Goal: Transaction & Acquisition: Book appointment/travel/reservation

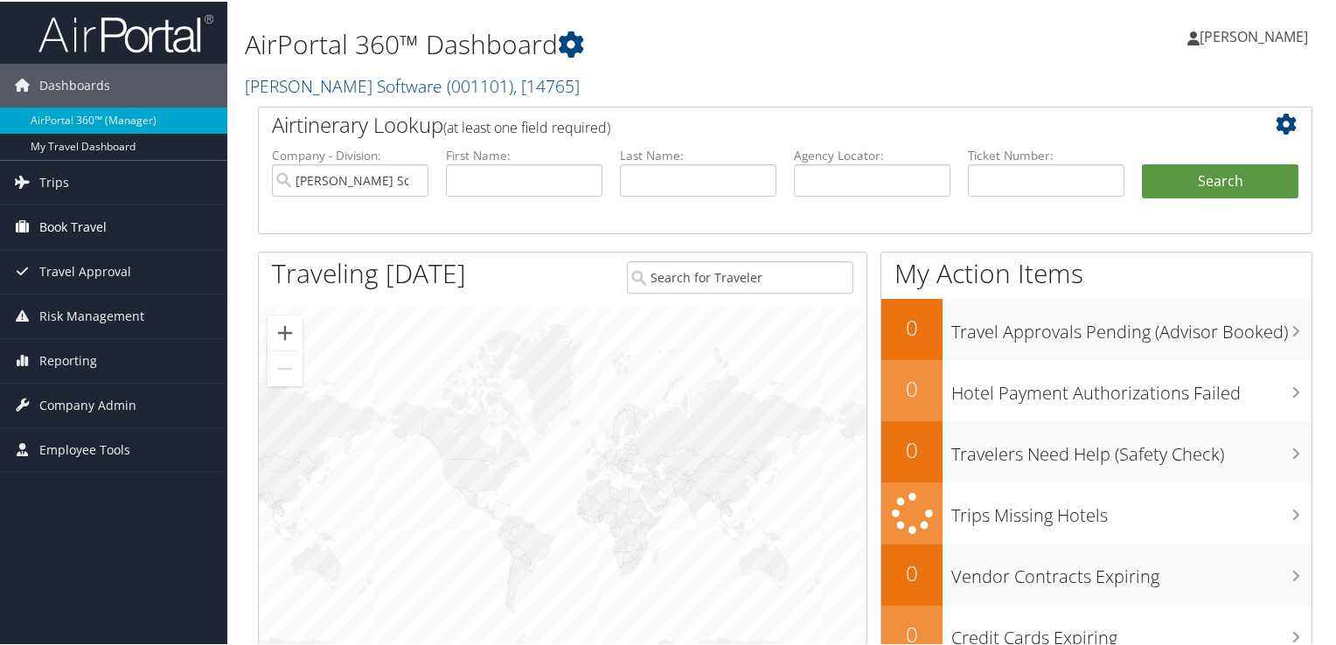
click at [70, 227] on span "Book Travel" at bounding box center [72, 226] width 67 height 44
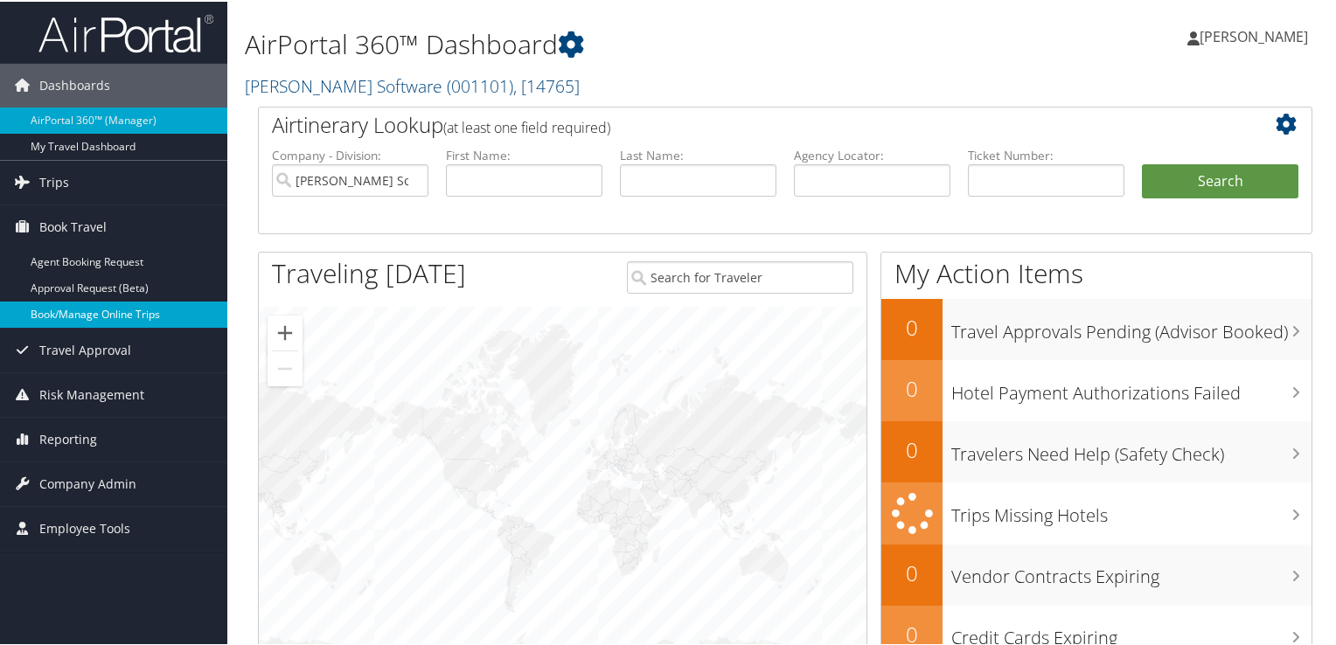
click at [74, 304] on link "Book/Manage Online Trips" at bounding box center [113, 313] width 227 height 26
click at [104, 310] on link "Book/Manage Online Trips" at bounding box center [113, 313] width 227 height 26
